Goal: Information Seeking & Learning: Learn about a topic

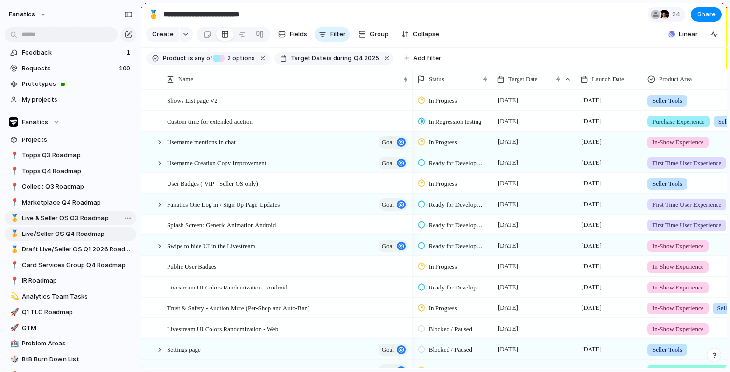
click at [61, 218] on span "Live & Seller OS Q3 Roadmap" at bounding box center [77, 218] width 111 height 10
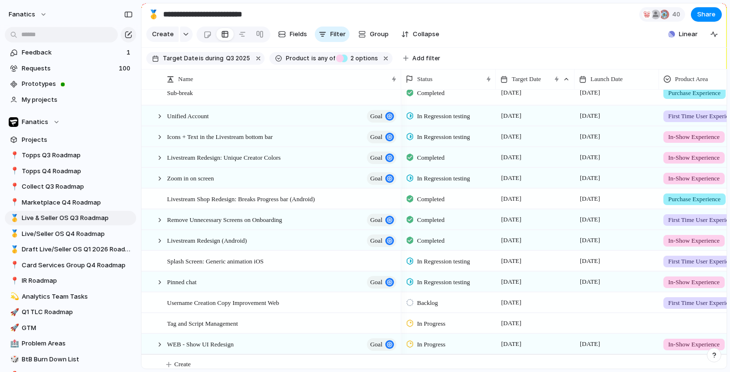
scroll to position [232, 0]
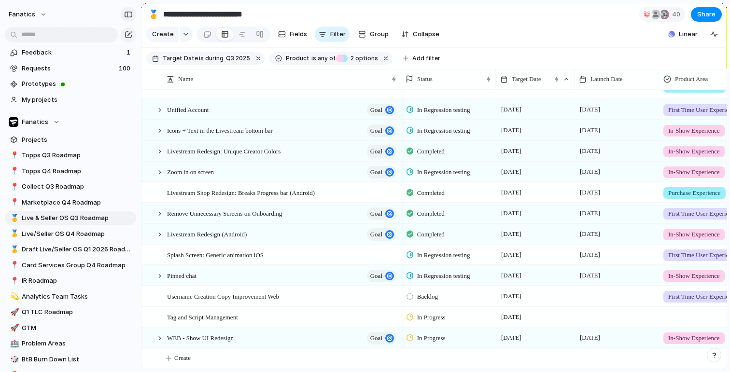
click at [132, 14] on div "button" at bounding box center [128, 14] width 9 height 7
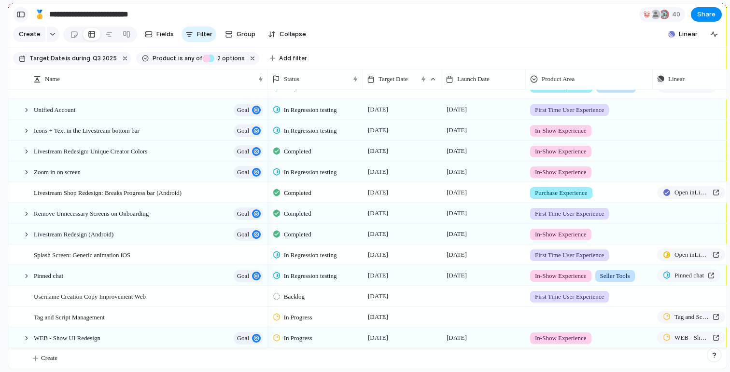
click at [25, 14] on div "button" at bounding box center [20, 14] width 9 height 7
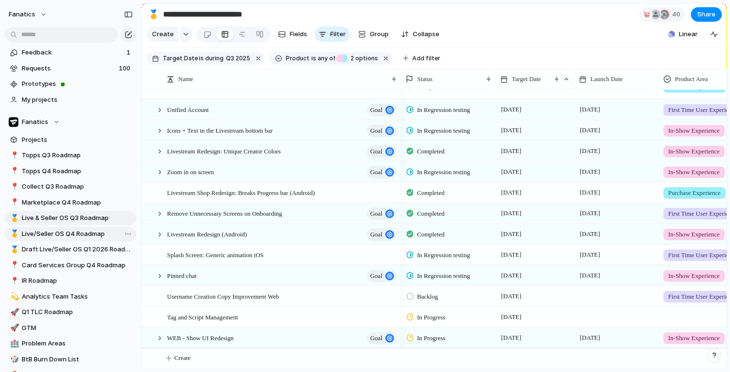
click at [70, 236] on span "Live/Seller OS Q4 Roadmap" at bounding box center [77, 234] width 111 height 10
type input "**********"
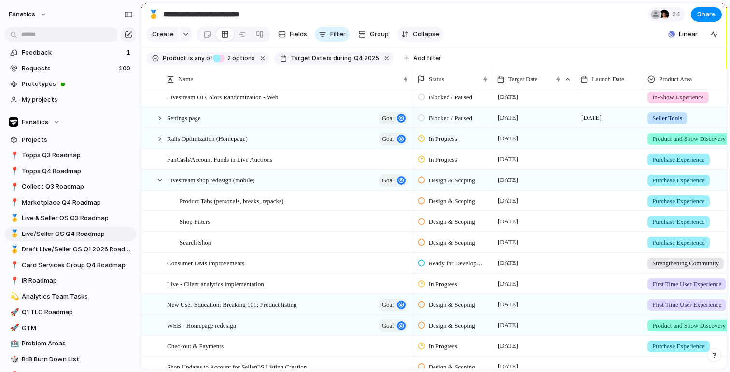
click at [416, 31] on span "Collapse" at bounding box center [426, 34] width 27 height 10
